Goal: Transaction & Acquisition: Obtain resource

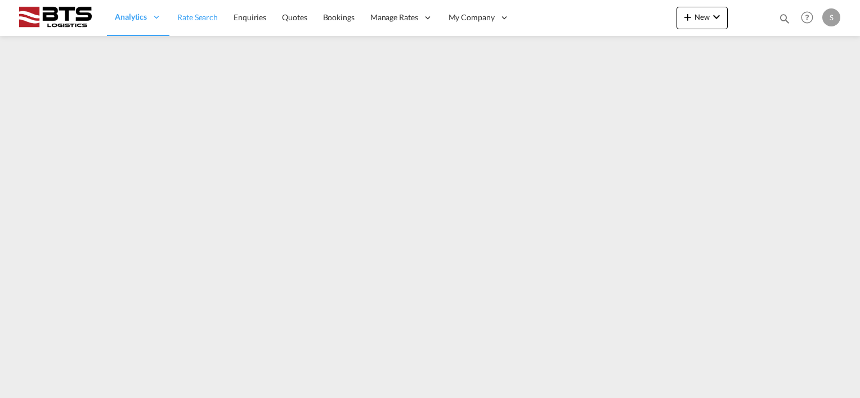
click at [207, 14] on span "Rate Search" at bounding box center [197, 17] width 41 height 10
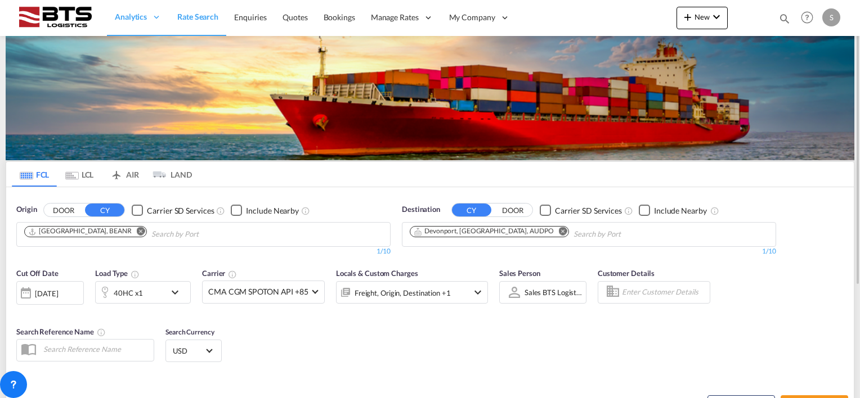
click at [137, 230] on md-icon "Remove" at bounding box center [141, 231] width 8 height 8
click at [71, 230] on body "Analytics Reports Dashboard Rate Search Enquiries Quotes Bookings" at bounding box center [430, 199] width 860 height 398
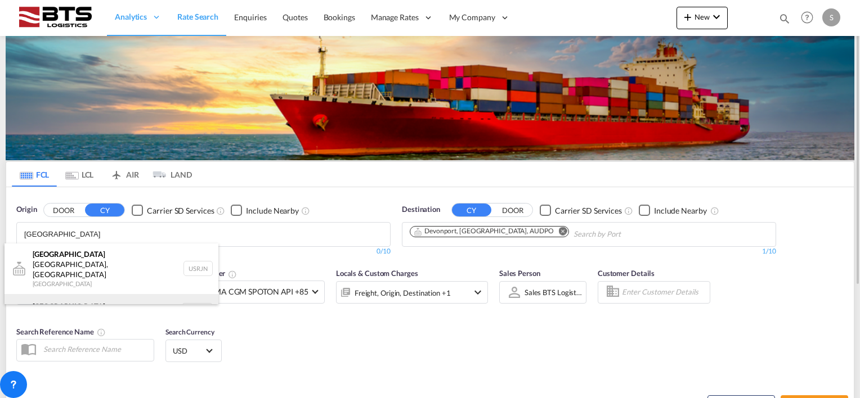
type input "[GEOGRAPHIC_DATA]"
click at [61, 294] on div "[GEOGRAPHIC_DATA] [GEOGRAPHIC_DATA] NLRTM" at bounding box center [112, 311] width 214 height 34
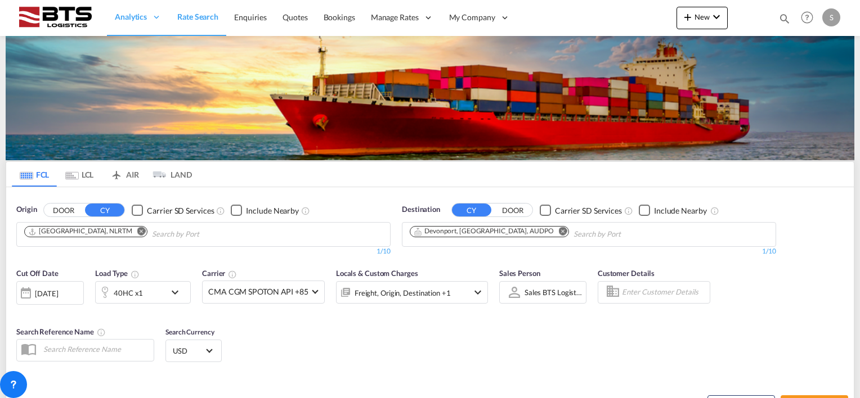
click at [559, 230] on md-icon "Remove" at bounding box center [563, 231] width 8 height 8
click at [439, 232] on body "Analytics Reports Dashboard Rate Search Enquiries Quotes Bookings" at bounding box center [430, 199] width 860 height 398
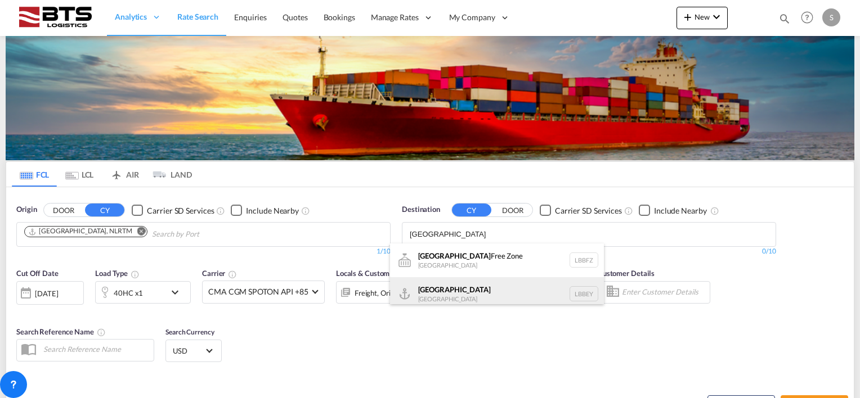
type input "[GEOGRAPHIC_DATA]"
click at [428, 281] on div "Beirut [GEOGRAPHIC_DATA] LBBEY" at bounding box center [497, 294] width 214 height 34
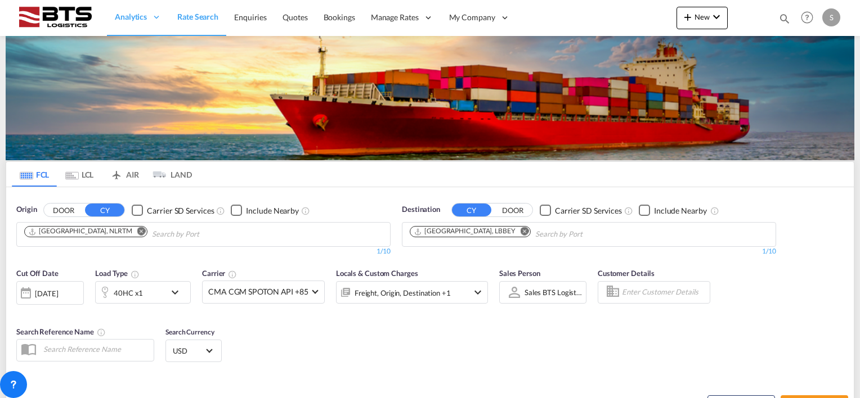
click at [502, 230] on body "Analytics Reports Dashboard Rate Search Enquiries Quotes Bookings" at bounding box center [430, 199] width 860 height 398
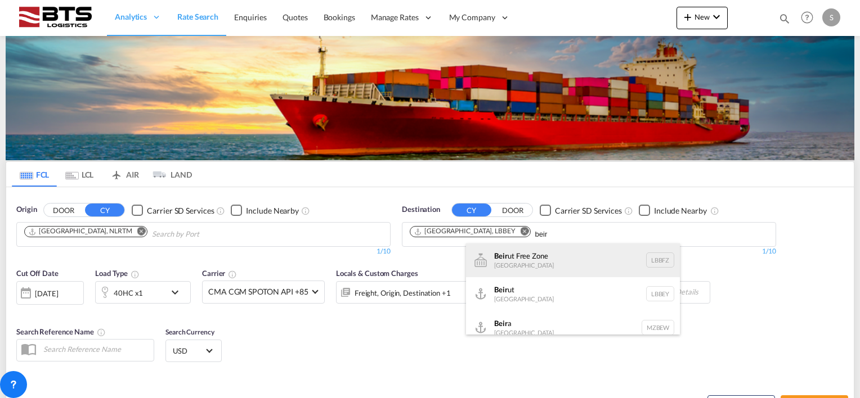
type input "beir"
click at [509, 255] on div "Beir ut Free Zone [GEOGRAPHIC_DATA] LBBFZ" at bounding box center [573, 261] width 214 height 34
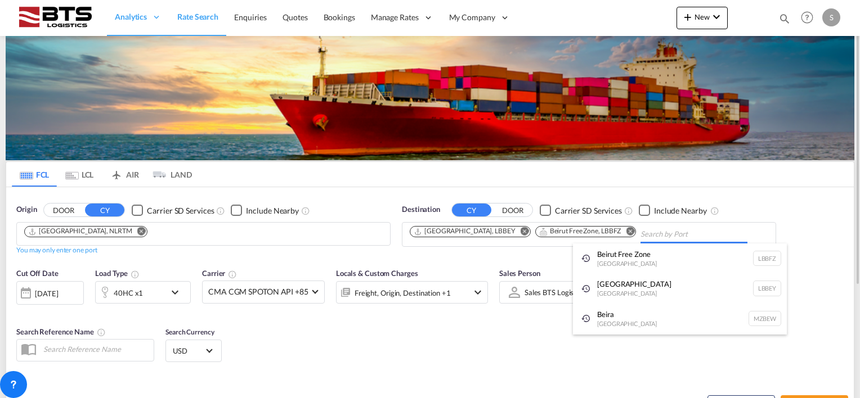
drag, startPoint x: 176, startPoint y: 311, endPoint x: 106, endPoint y: 314, distance: 69.8
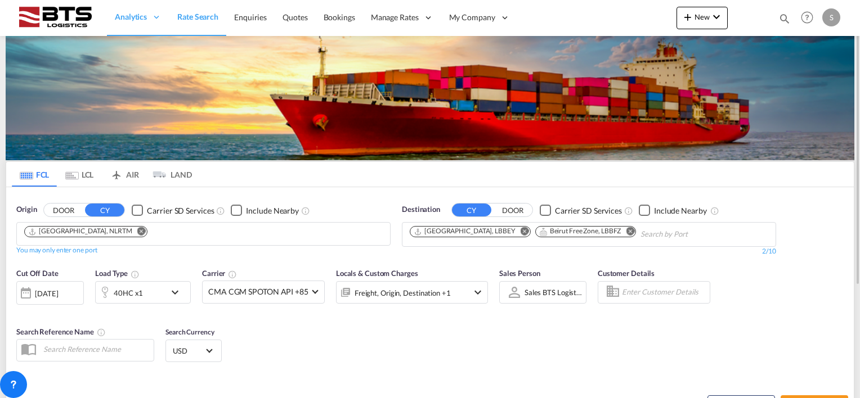
click at [47, 297] on div "[DATE]" at bounding box center [46, 294] width 23 height 10
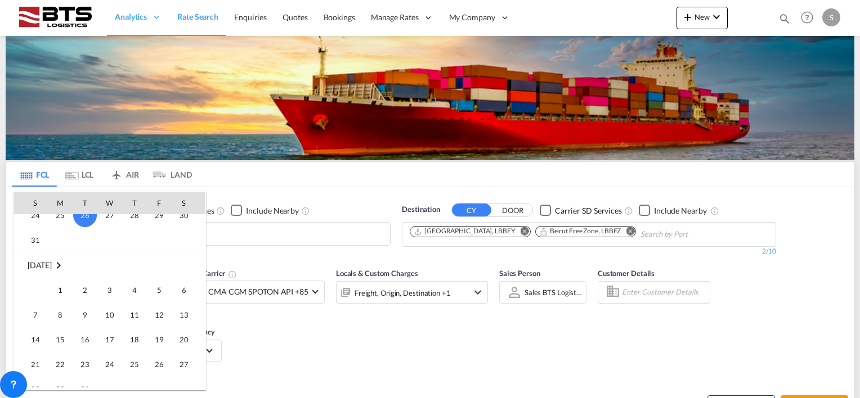
scroll to position [560, 0]
click at [63, 285] on span "1" at bounding box center [60, 288] width 23 height 23
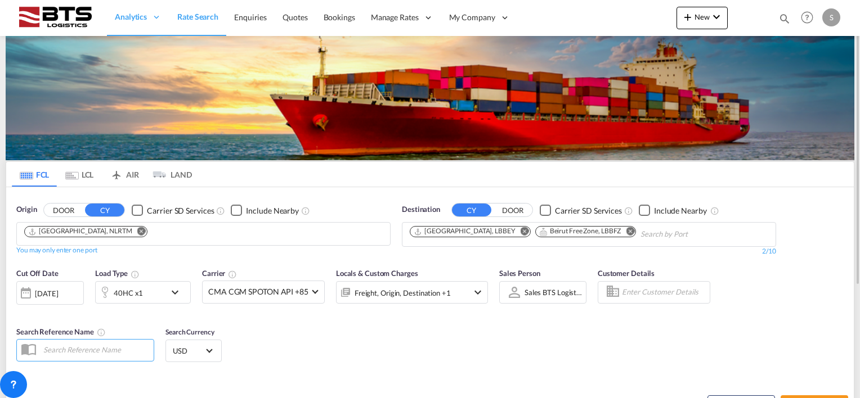
click at [311, 329] on div "Cut Off Date [DATE] [DATE] Load Type 40HC x1 Carrier CMA CGM SPOTON API +85 Onl…" at bounding box center [429, 317] width 847 height 110
click at [181, 289] on md-icon "icon-chevron-down" at bounding box center [177, 293] width 19 height 14
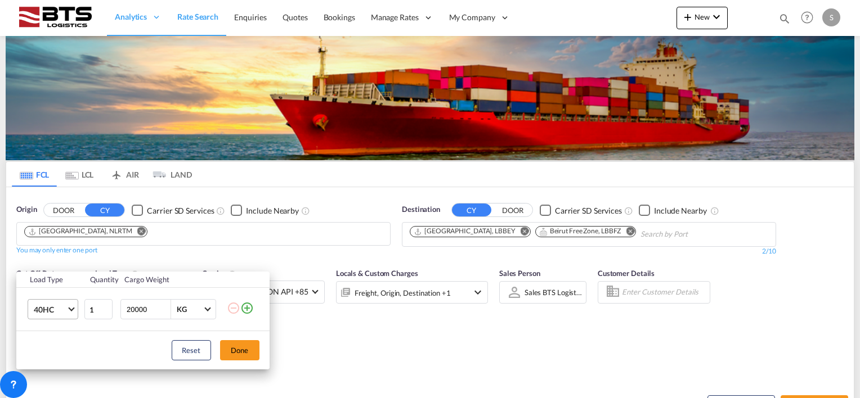
click at [70, 307] on span "Choose: \a40HC" at bounding box center [71, 309] width 6 height 6
click at [54, 257] on md-option "20GP" at bounding box center [62, 255] width 77 height 27
click at [232, 341] on button "Done" at bounding box center [239, 350] width 39 height 20
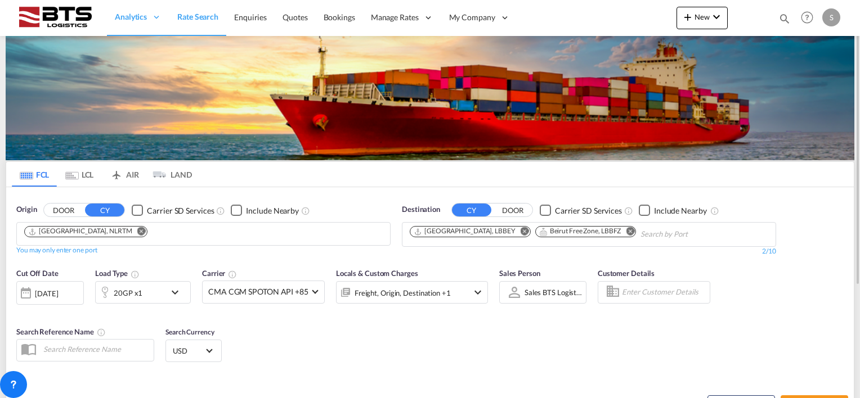
drag, startPoint x: 337, startPoint y: 332, endPoint x: 380, endPoint y: 327, distance: 43.1
click at [339, 331] on div "Cut Off Date [DATE] [DATE] Load Type 20GP x1 Carrier CMA CGM SPOTON API +85 Onl…" at bounding box center [429, 317] width 847 height 110
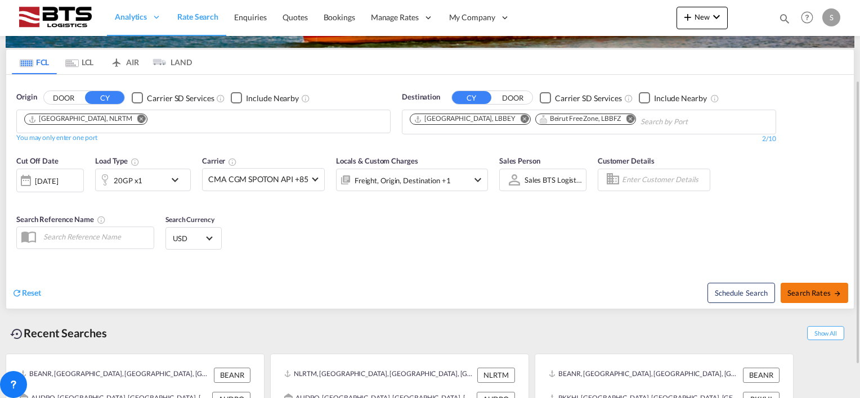
click at [829, 285] on button "Search Rates" at bounding box center [814, 293] width 68 height 20
type input "NLRTM to LBBEY,LBBFZ / [DATE]"
